Goal: Transaction & Acquisition: Subscribe to service/newsletter

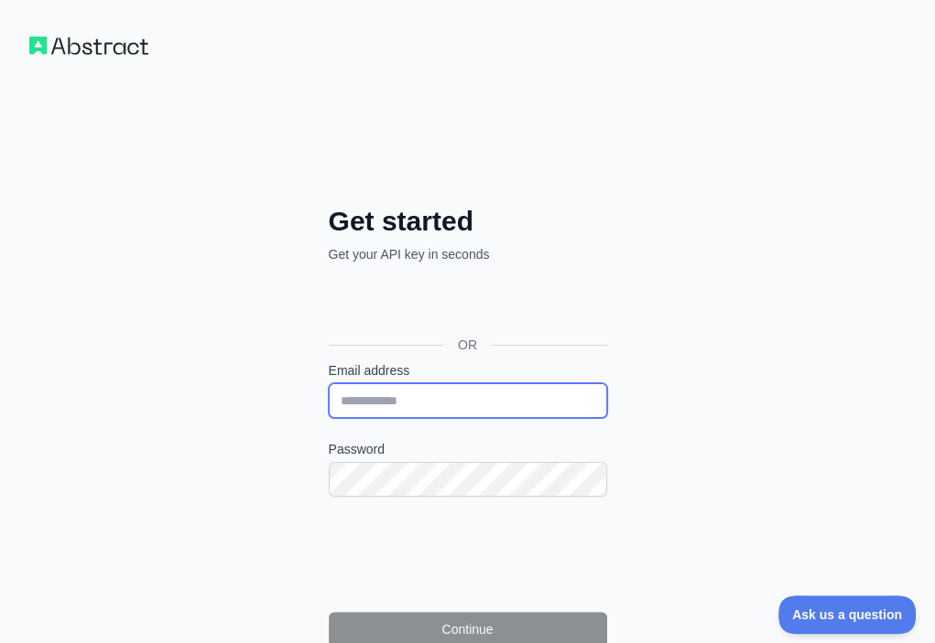
click at [329, 384] on input "Email address" at bounding box center [468, 401] width 278 height 35
paste input "**********"
type input "**********"
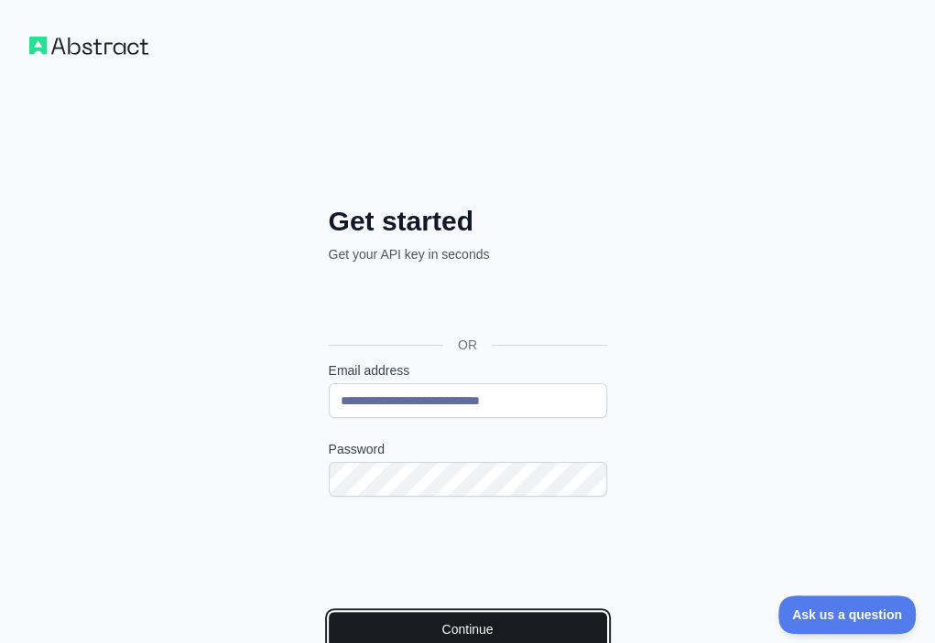
click at [359, 612] on button "Continue" at bounding box center [468, 629] width 278 height 35
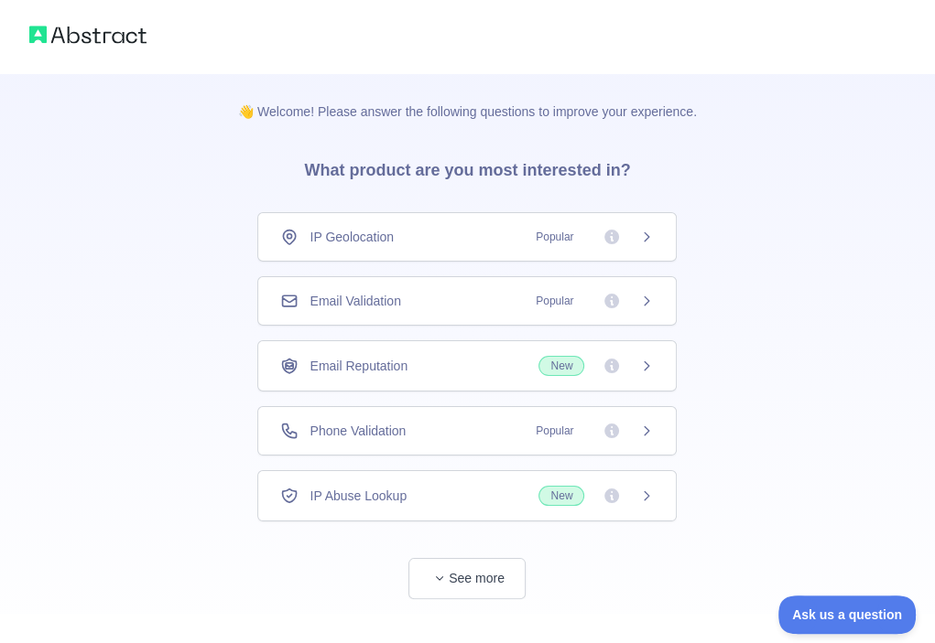
click at [462, 301] on div "Email Validation Popular" at bounding box center [466, 301] width 373 height 18
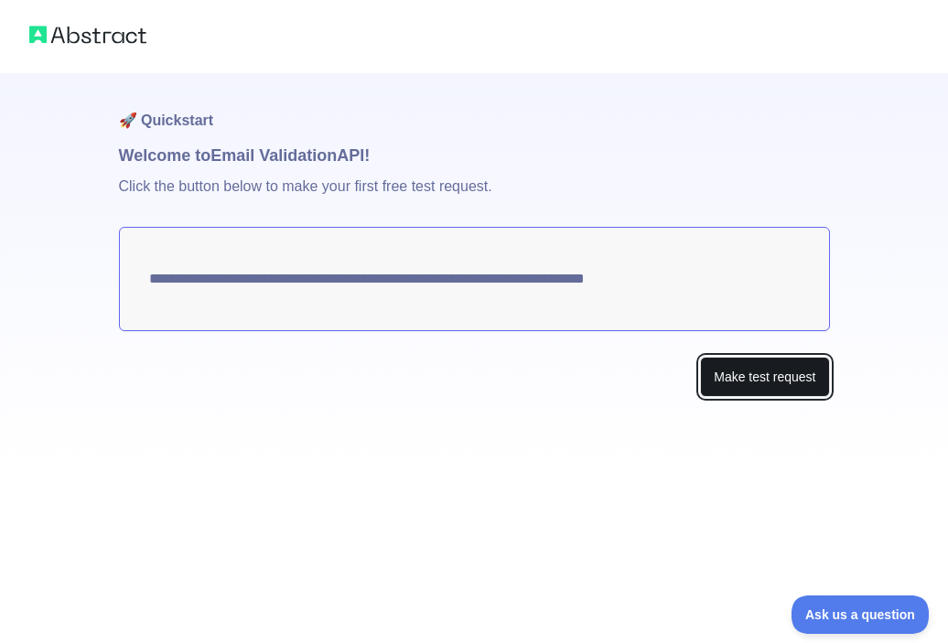
click at [739, 370] on button "Make test request" at bounding box center [764, 377] width 129 height 41
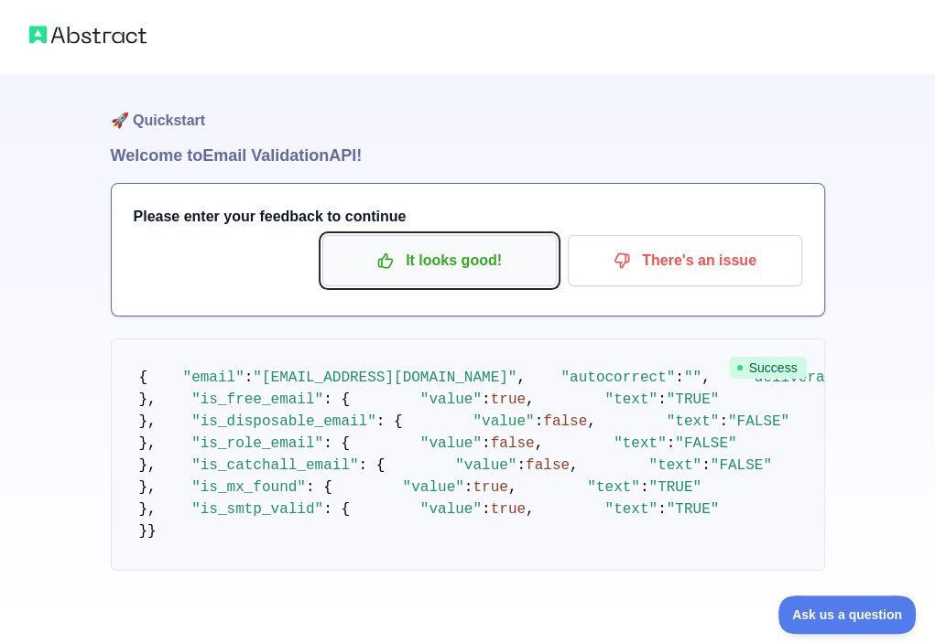
click at [466, 260] on p "It looks good!" at bounding box center [439, 260] width 207 height 31
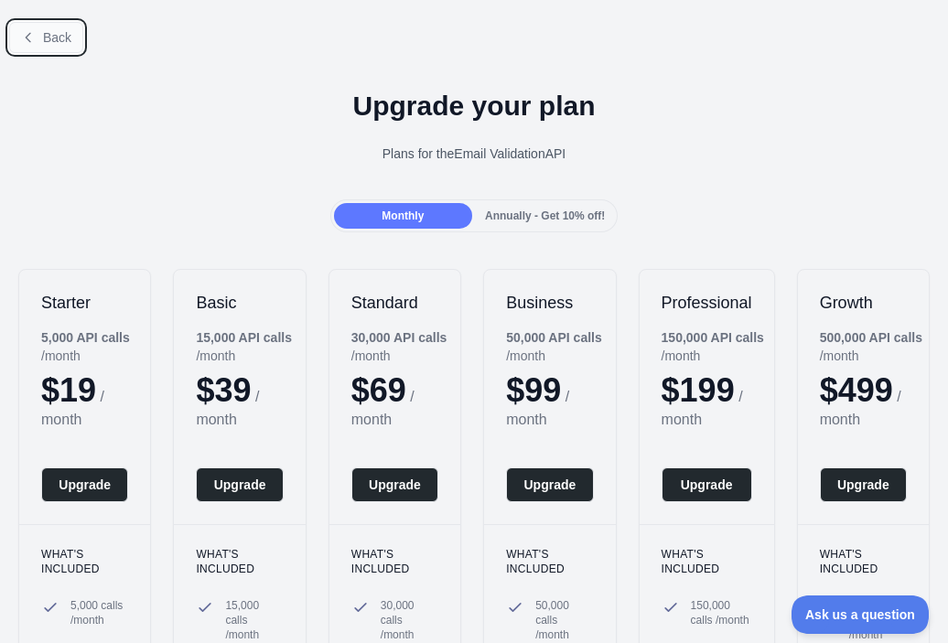
click at [50, 39] on span "Back" at bounding box center [57, 37] width 28 height 15
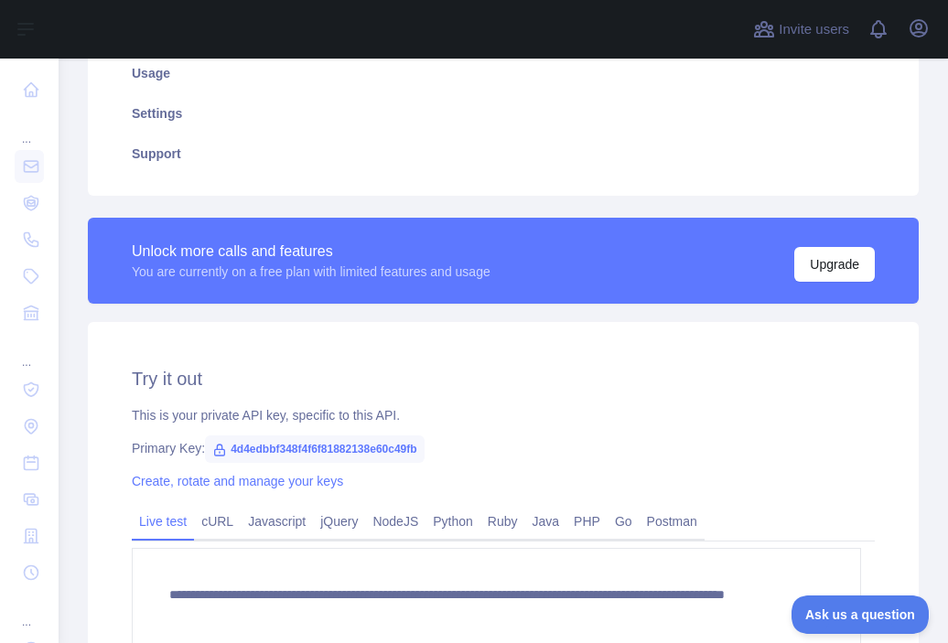
scroll to position [365, 0]
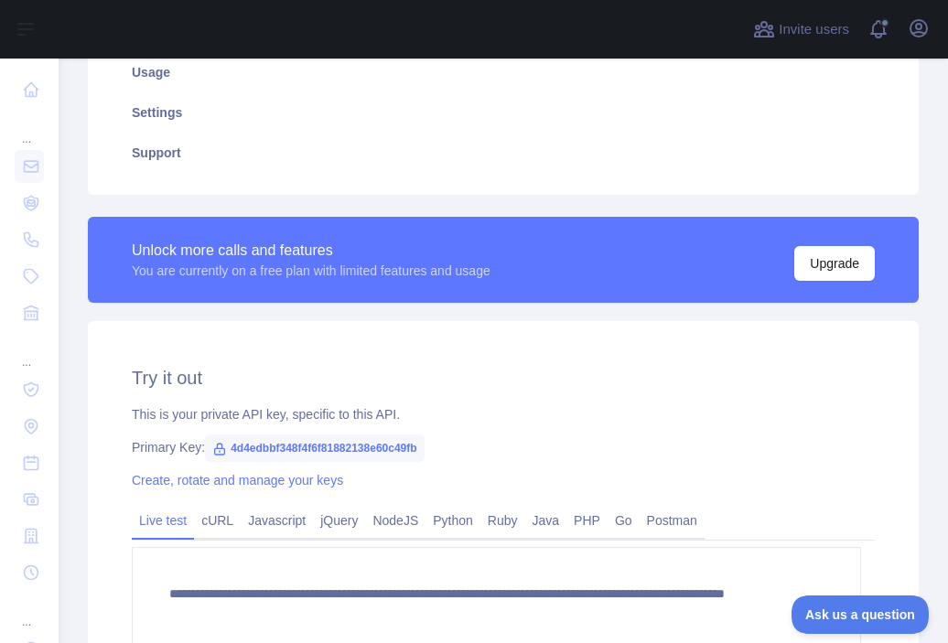
click at [317, 439] on span "4d4edbbf348f4f6f81882138e60c49fb" at bounding box center [314, 448] width 219 height 27
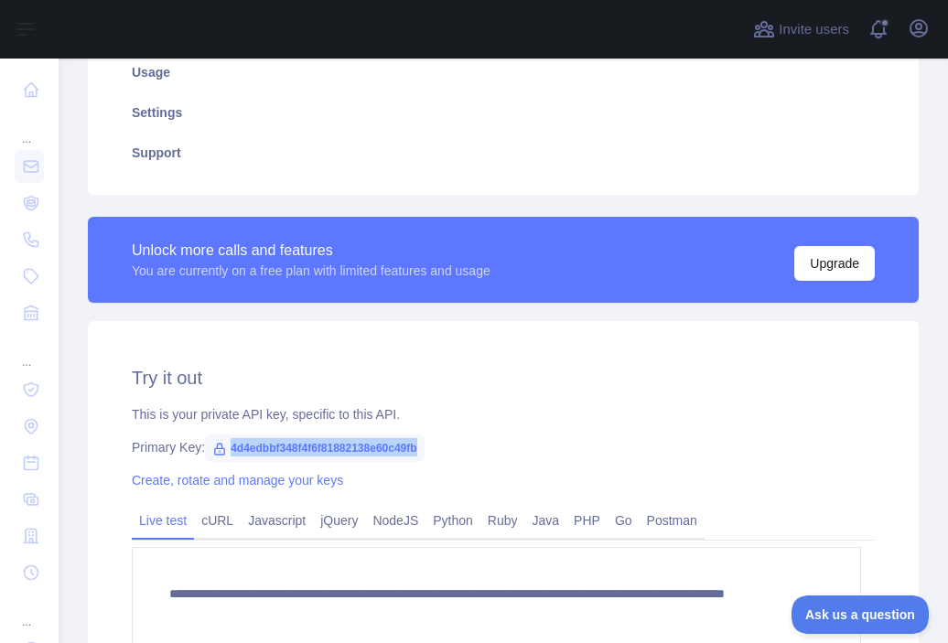
click at [317, 439] on span "4d4edbbf348f4f6f81882138e60c49fb" at bounding box center [314, 448] width 219 height 27
copy span "4d4edbbf348f4f6f81882138e60c49fb"
